Goal: Task Accomplishment & Management: Manage account settings

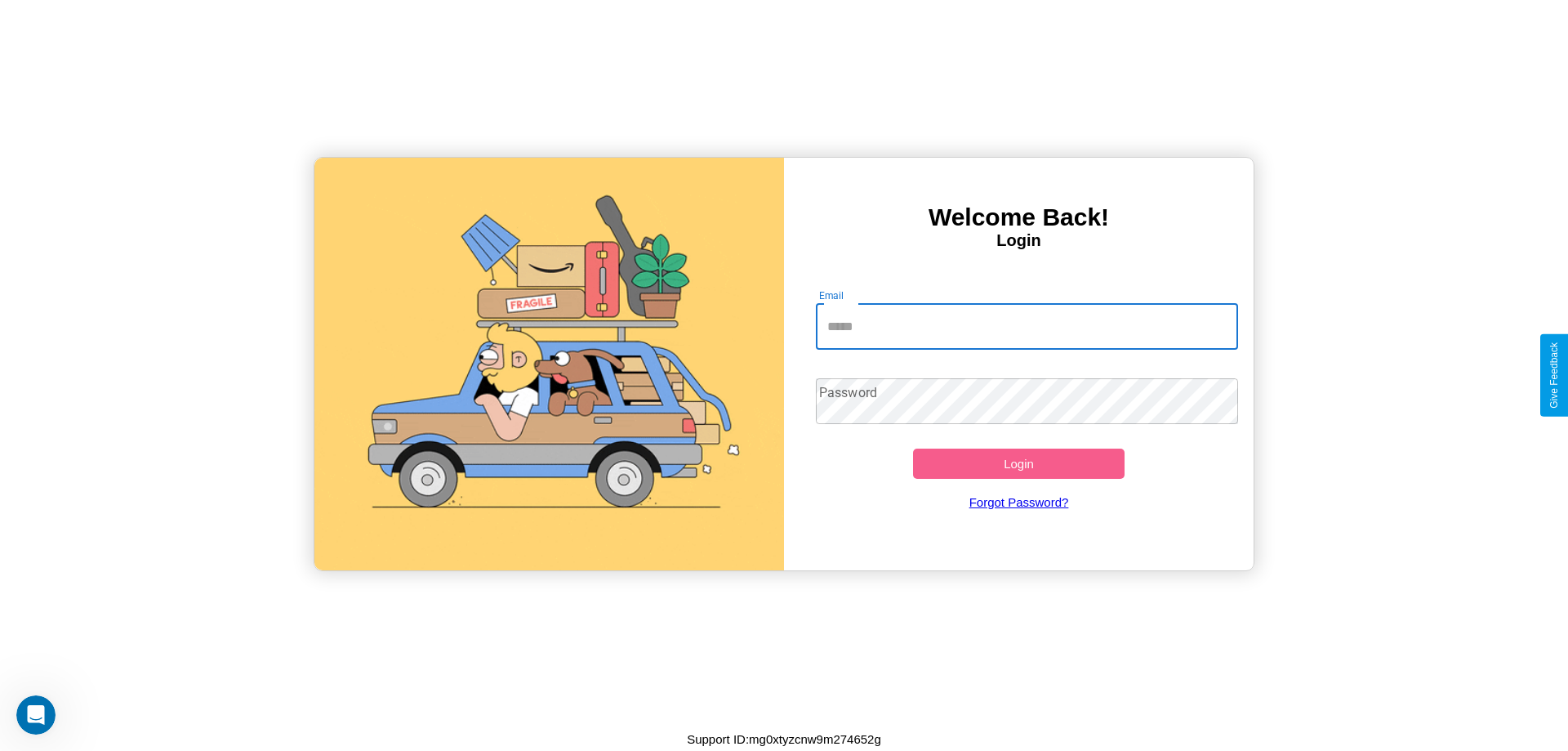
click at [1026, 326] on input "Email" at bounding box center [1027, 326] width 423 height 46
type input "**********"
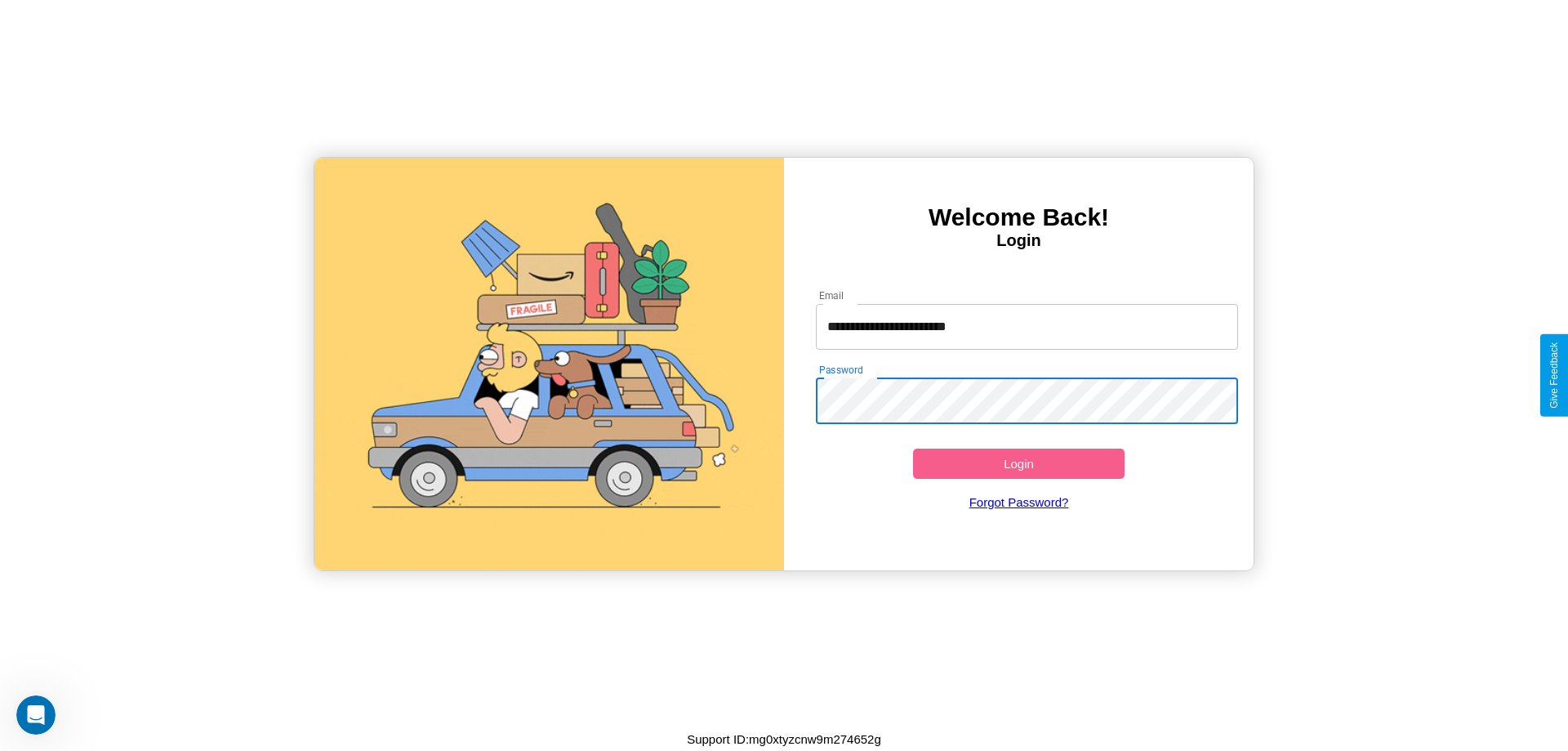
click at [1019, 463] on button "Login" at bounding box center [1019, 463] width 211 height 30
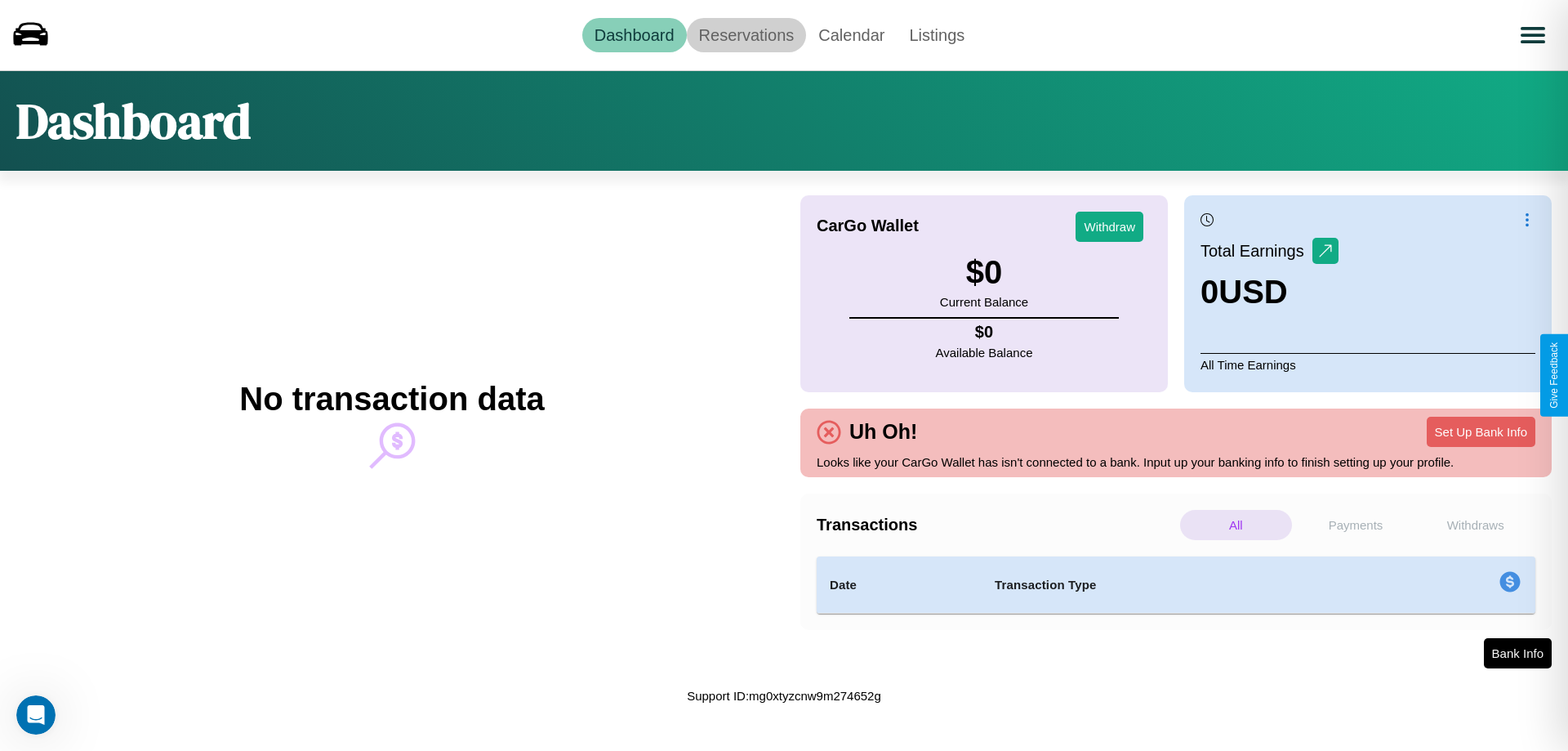
click at [746, 35] on link "Reservations" at bounding box center [747, 35] width 120 height 35
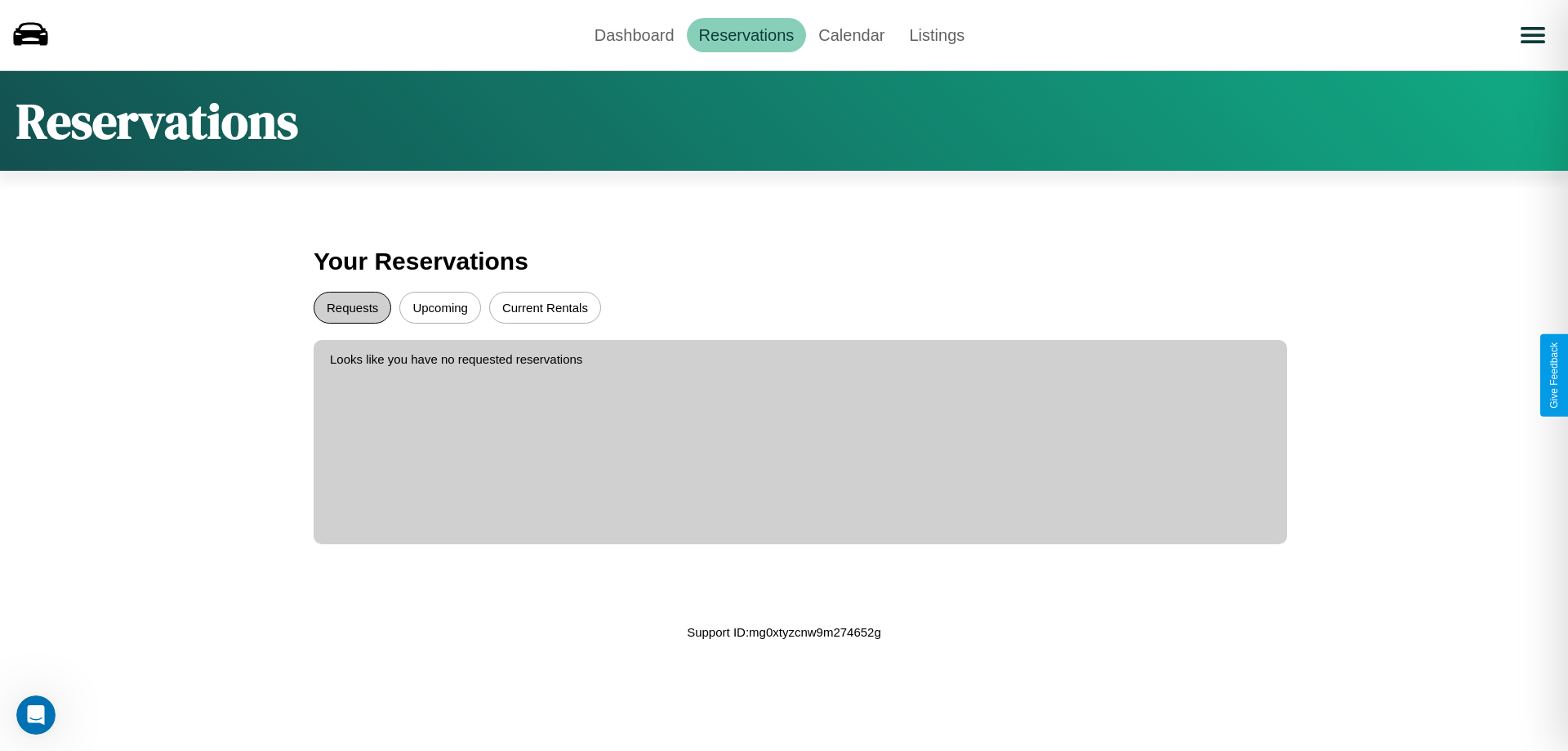
click at [352, 307] on button "Requests" at bounding box center [352, 308] width 78 height 32
click at [440, 307] on button "Upcoming" at bounding box center [440, 308] width 82 height 32
click at [851, 35] on link "Calendar" at bounding box center [851, 35] width 90 height 35
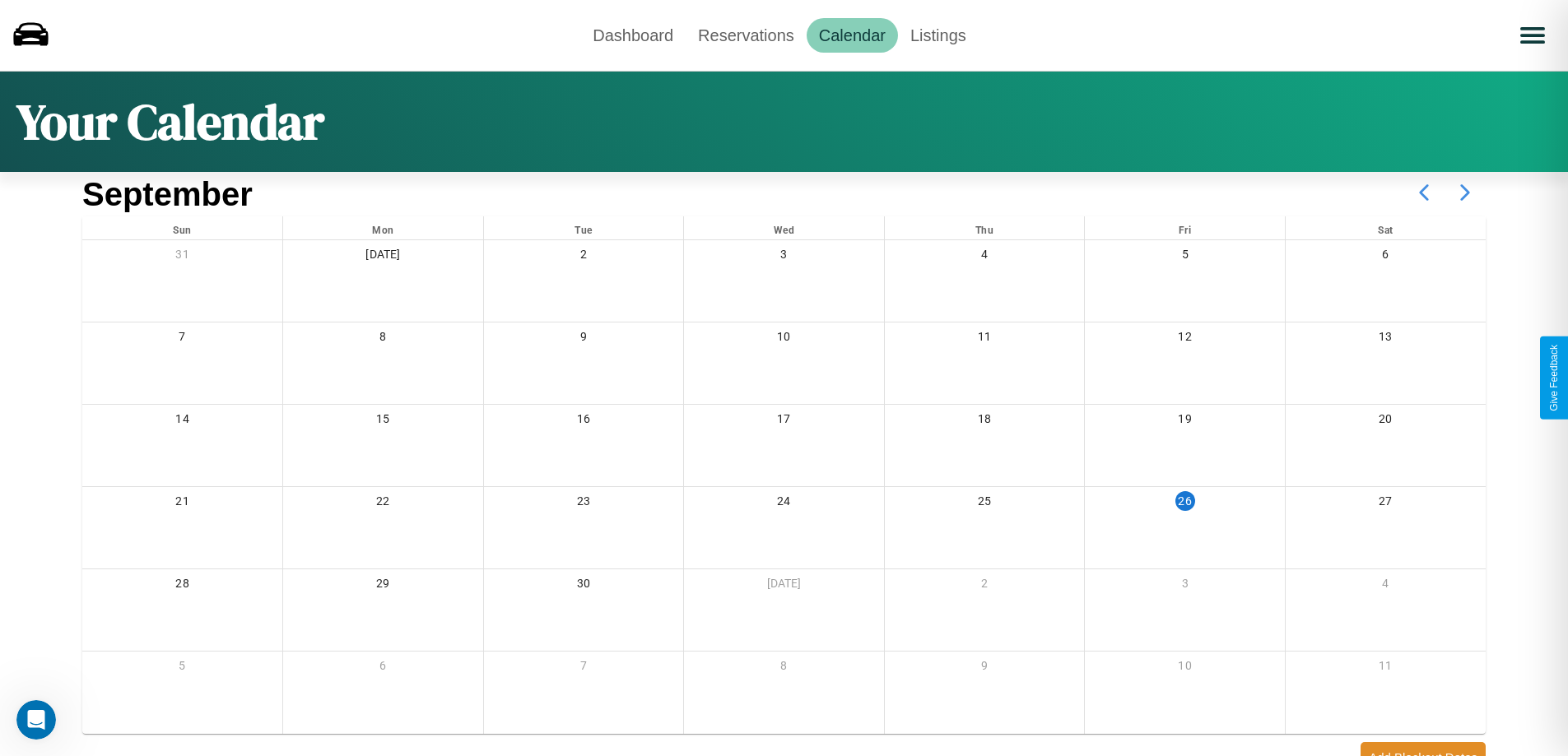
click at [1465, 192] on icon at bounding box center [1465, 192] width 41 height 41
